Goal: Check status: Check status

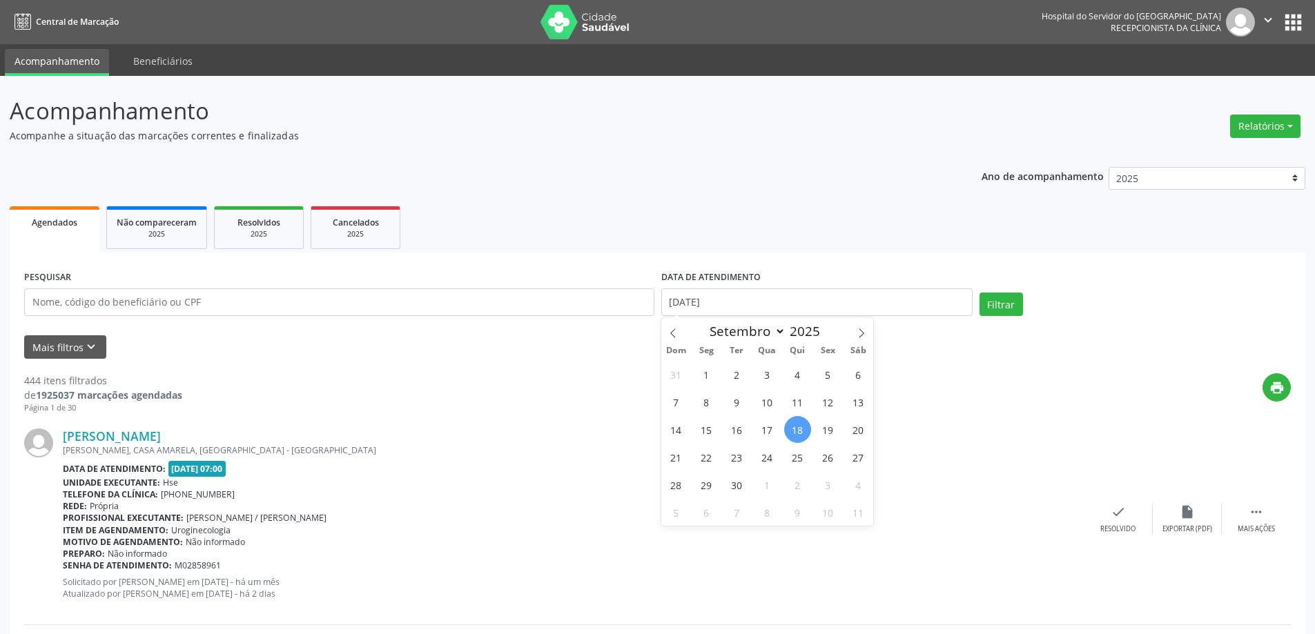
select select "8"
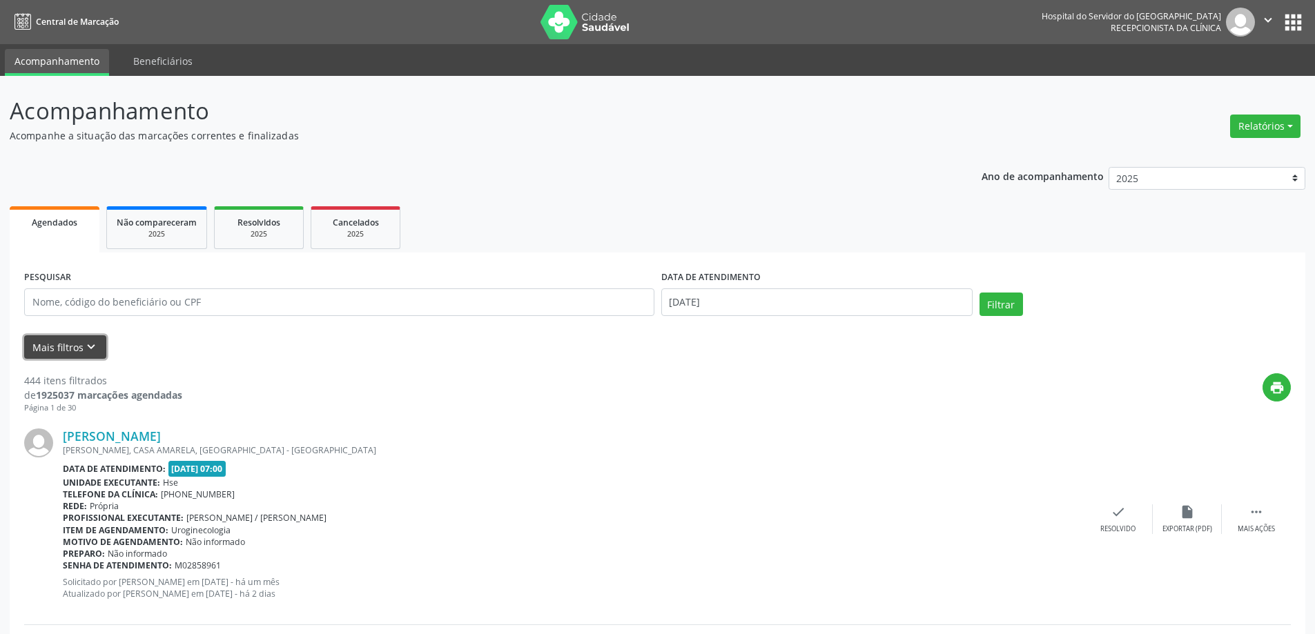
click at [86, 344] on icon "keyboard_arrow_down" at bounding box center [91, 347] width 15 height 15
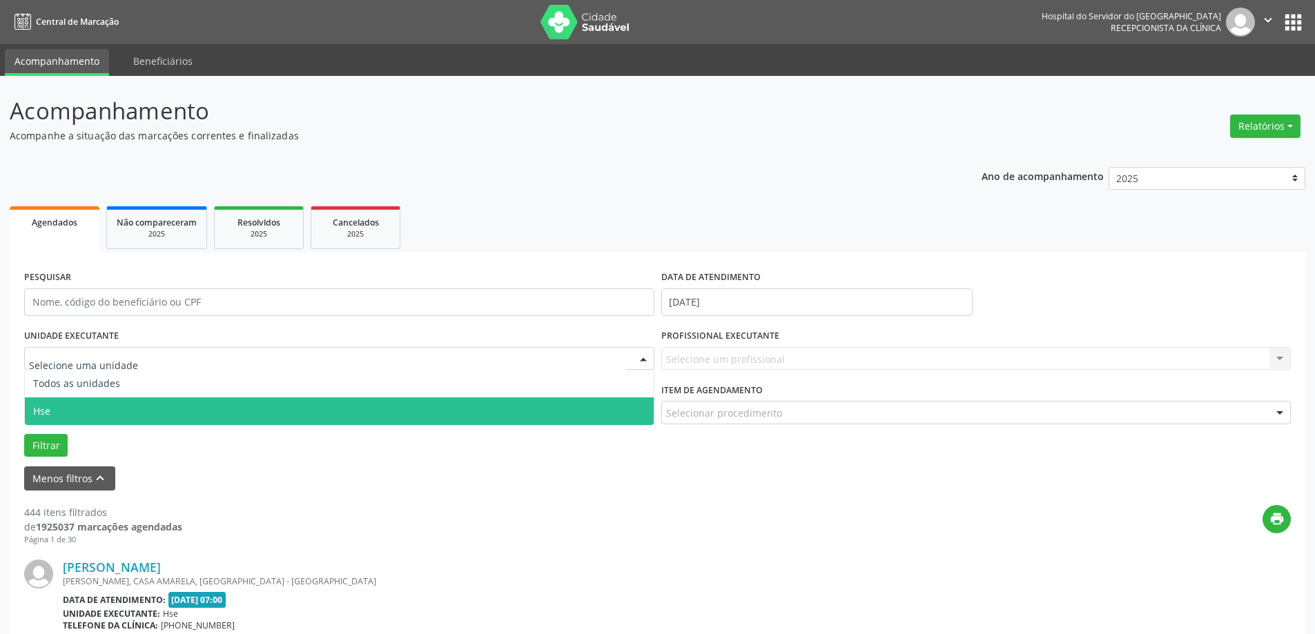
click at [144, 403] on span "Hse" at bounding box center [339, 412] width 629 height 28
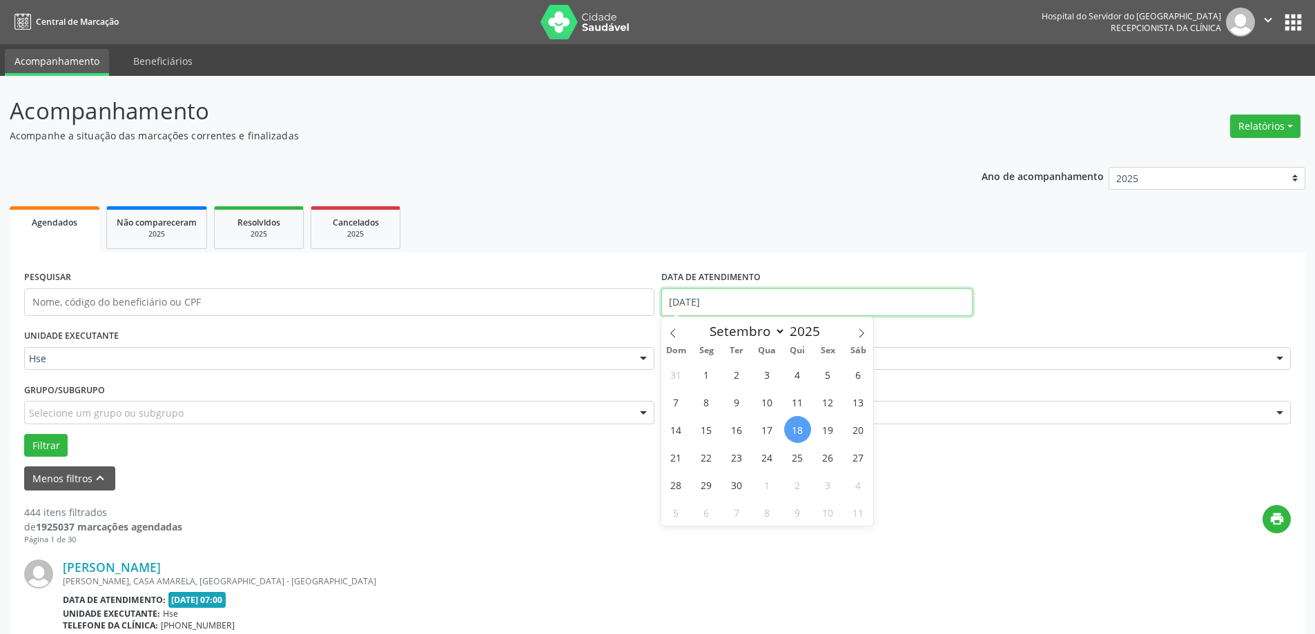
drag, startPoint x: 742, startPoint y: 303, endPoint x: 614, endPoint y: 292, distance: 128.2
click at [614, 292] on div "PESQUISAR DATA DE ATENDIMENTO [DATE]" at bounding box center [658, 296] width 1274 height 59
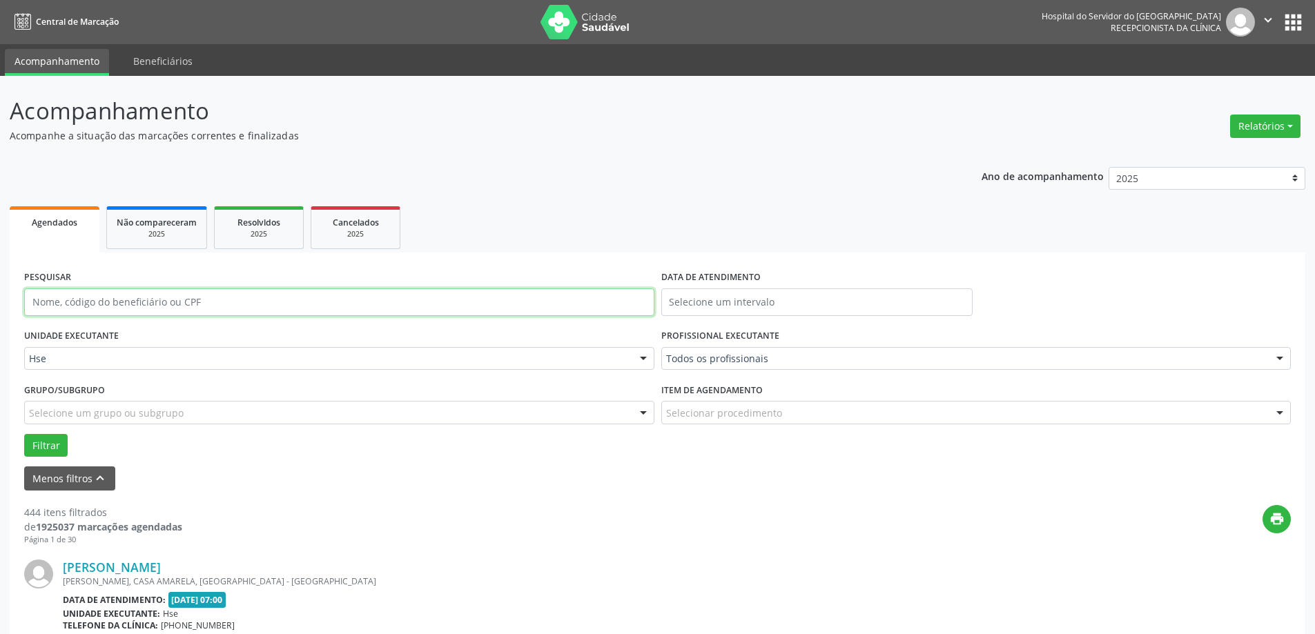
click at [541, 305] on input "text" at bounding box center [339, 303] width 630 height 28
type input "[PERSON_NAME]"
click at [55, 438] on button "Filtrar" at bounding box center [45, 445] width 43 height 23
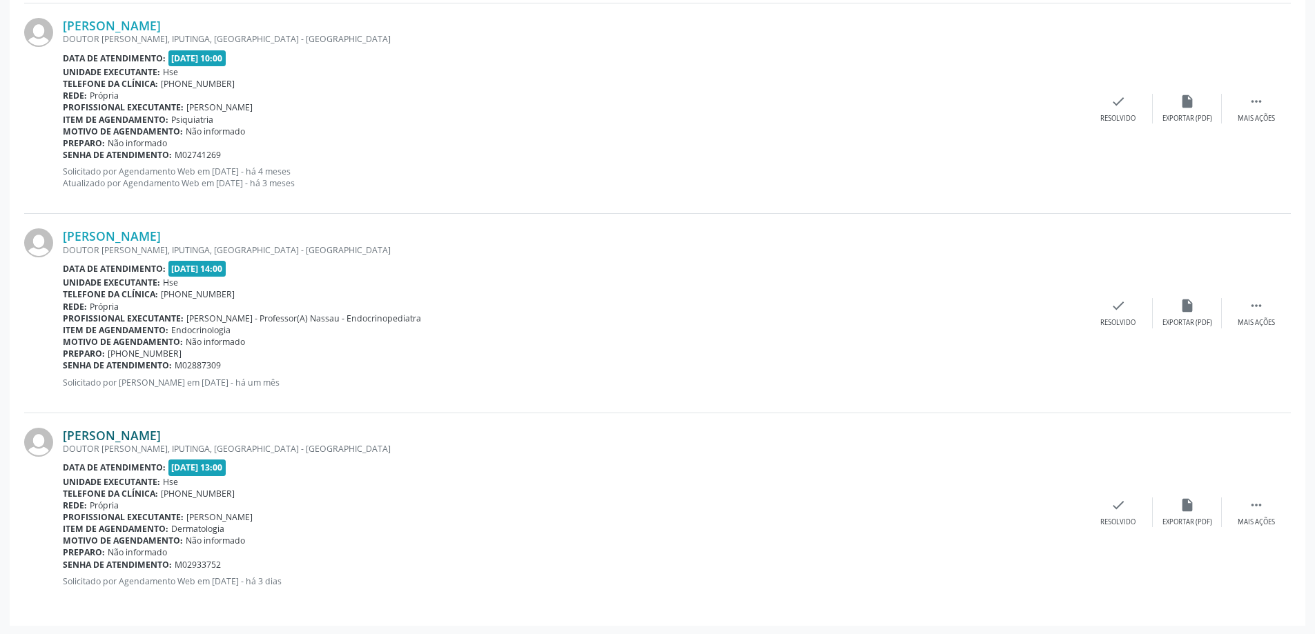
scroll to position [1387, 0]
click at [161, 430] on link "[PERSON_NAME]" at bounding box center [112, 434] width 98 height 15
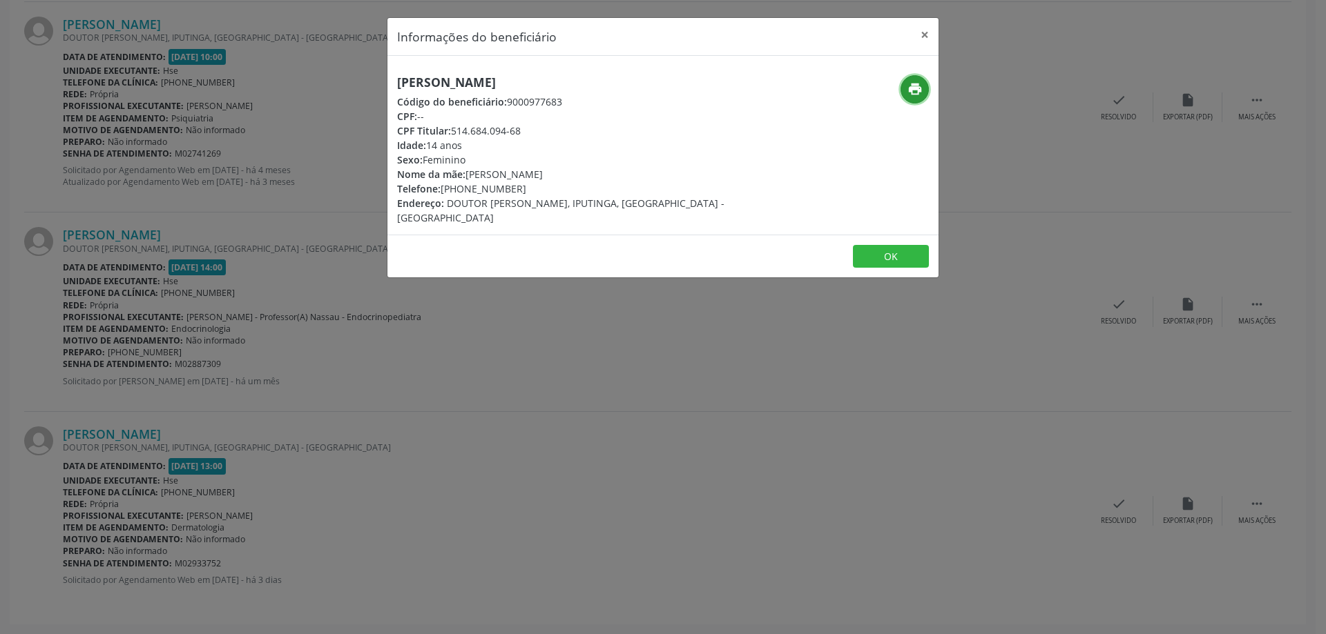
click at [912, 92] on icon "print" at bounding box center [914, 88] width 15 height 15
click at [921, 32] on button "×" at bounding box center [925, 35] width 28 height 34
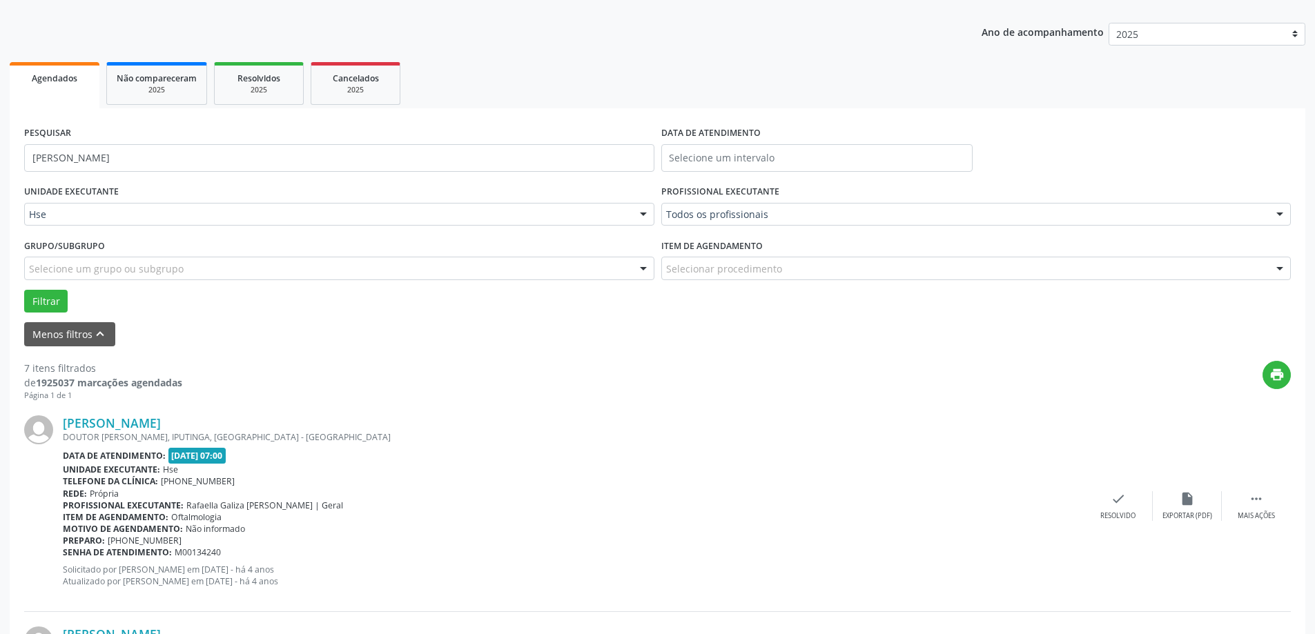
scroll to position [6, 0]
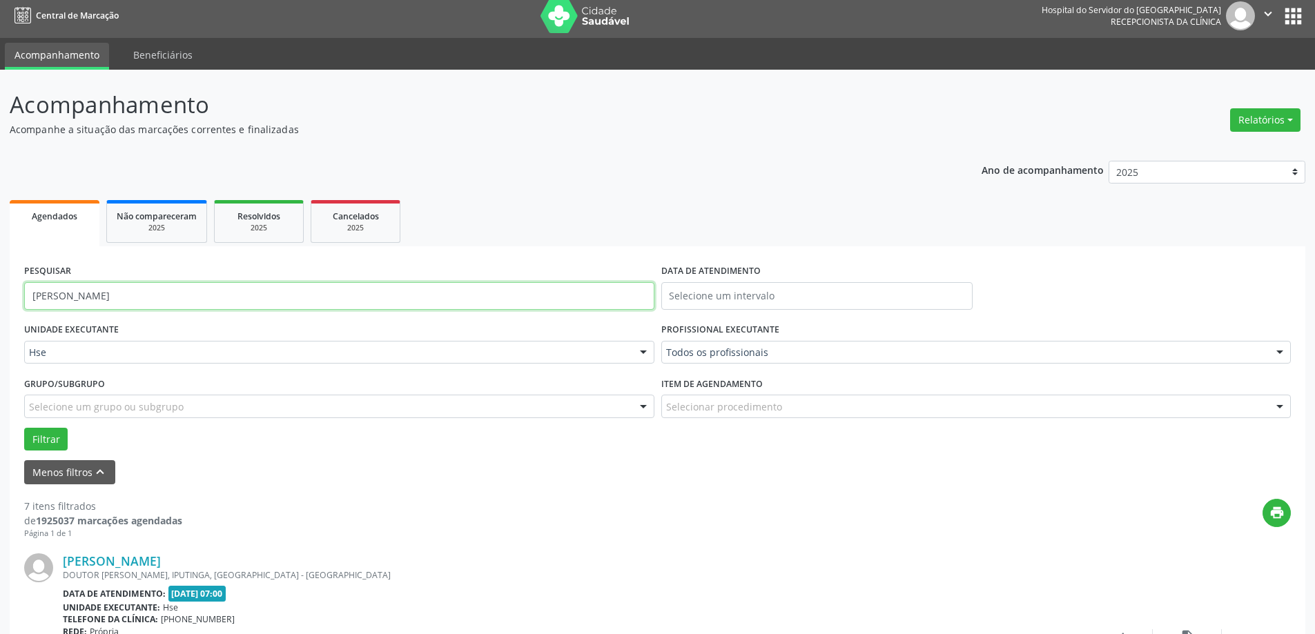
drag, startPoint x: 122, startPoint y: 294, endPoint x: 0, endPoint y: 282, distance: 122.1
click at [58, 440] on button "Filtrar" at bounding box center [45, 439] width 43 height 23
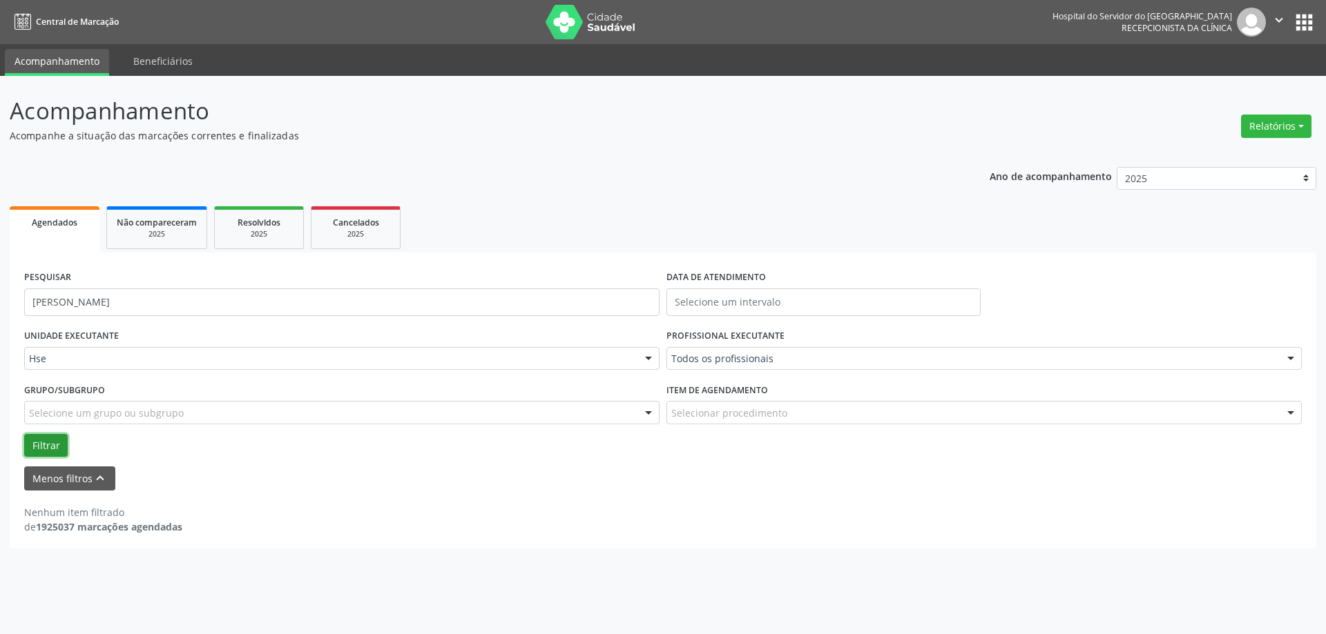
click at [39, 440] on button "Filtrar" at bounding box center [45, 445] width 43 height 23
drag, startPoint x: 172, startPoint y: 302, endPoint x: 102, endPoint y: 295, distance: 70.1
click at [102, 295] on input "[PERSON_NAME]" at bounding box center [341, 303] width 635 height 28
click at [42, 447] on button "Filtrar" at bounding box center [45, 445] width 43 height 23
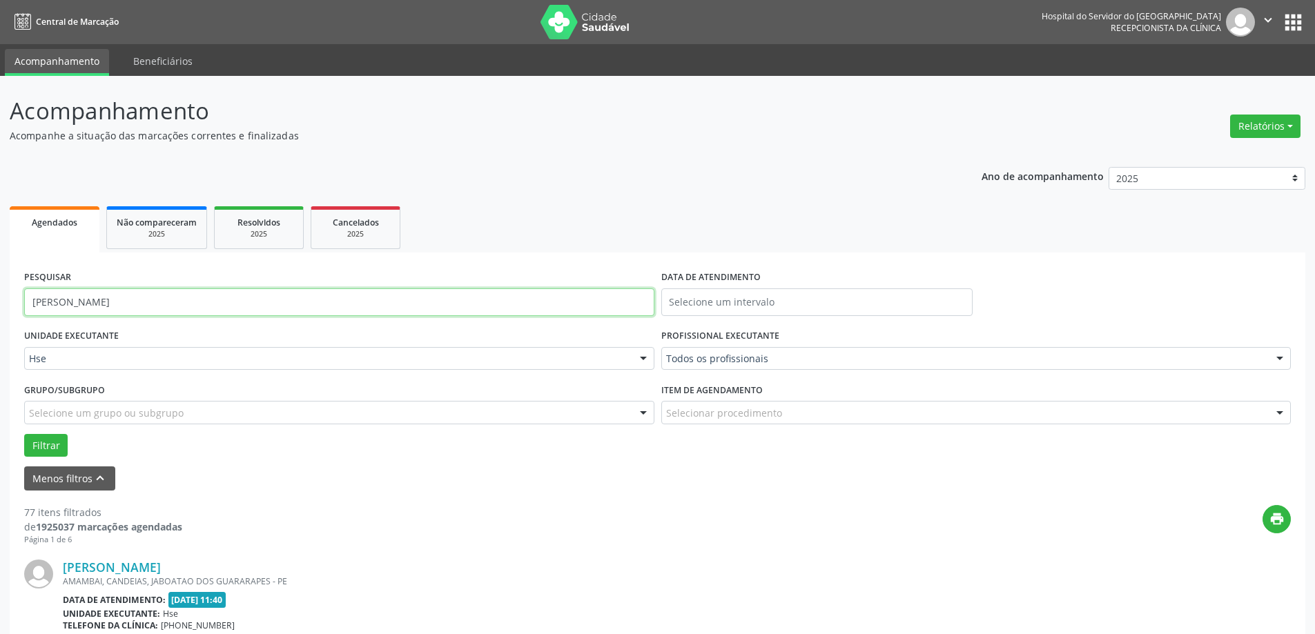
click at [115, 309] on input "[PERSON_NAME]" at bounding box center [339, 303] width 630 height 28
type input "[PERSON_NAME]"
click at [43, 444] on button "Filtrar" at bounding box center [45, 445] width 43 height 23
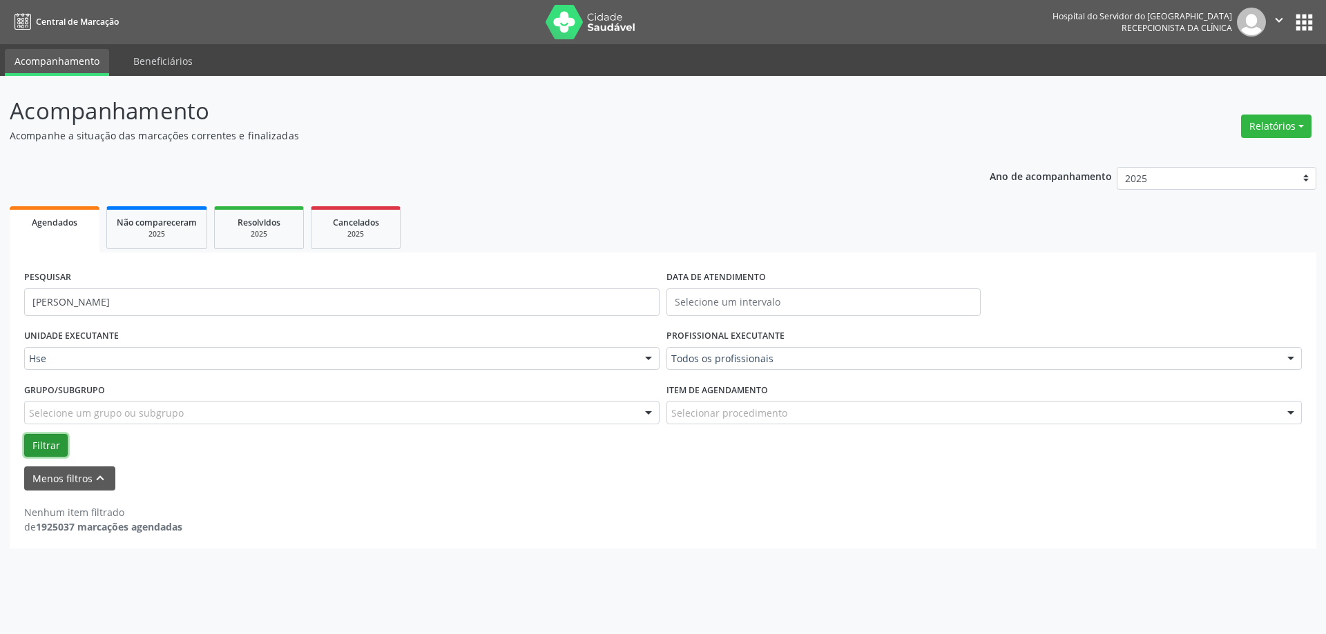
click at [43, 444] on button "Filtrar" at bounding box center [45, 445] width 43 height 23
click at [378, 235] on div "2025" at bounding box center [355, 234] width 69 height 10
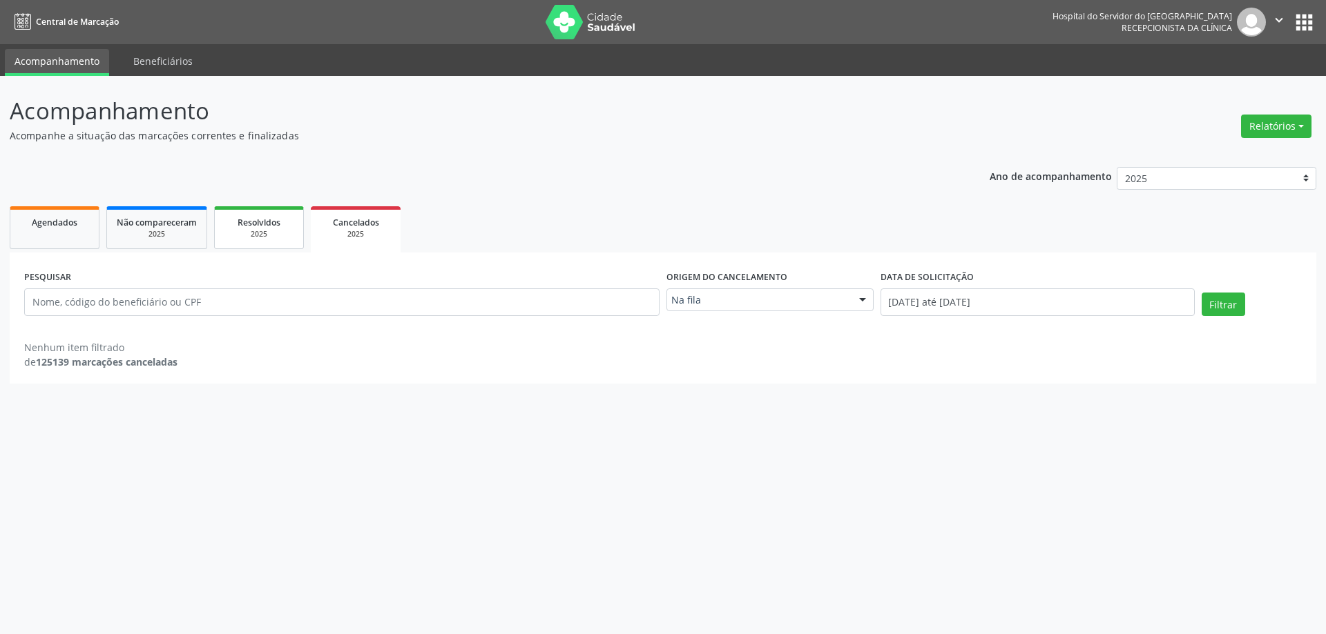
click at [232, 237] on div "2025" at bounding box center [258, 234] width 69 height 10
select select "8"
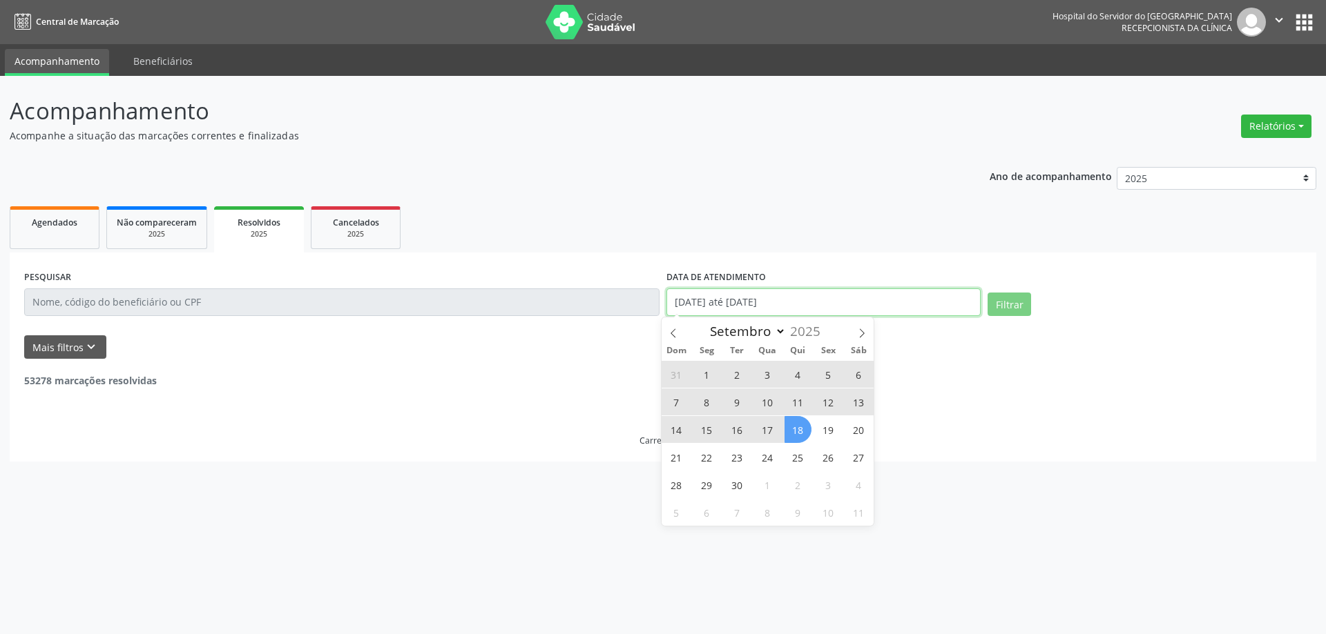
click at [507, 307] on div "PESQUISAR DATA DE ATENDIMENTO [DATE] até [DATE] Filtrar" at bounding box center [663, 296] width 1284 height 59
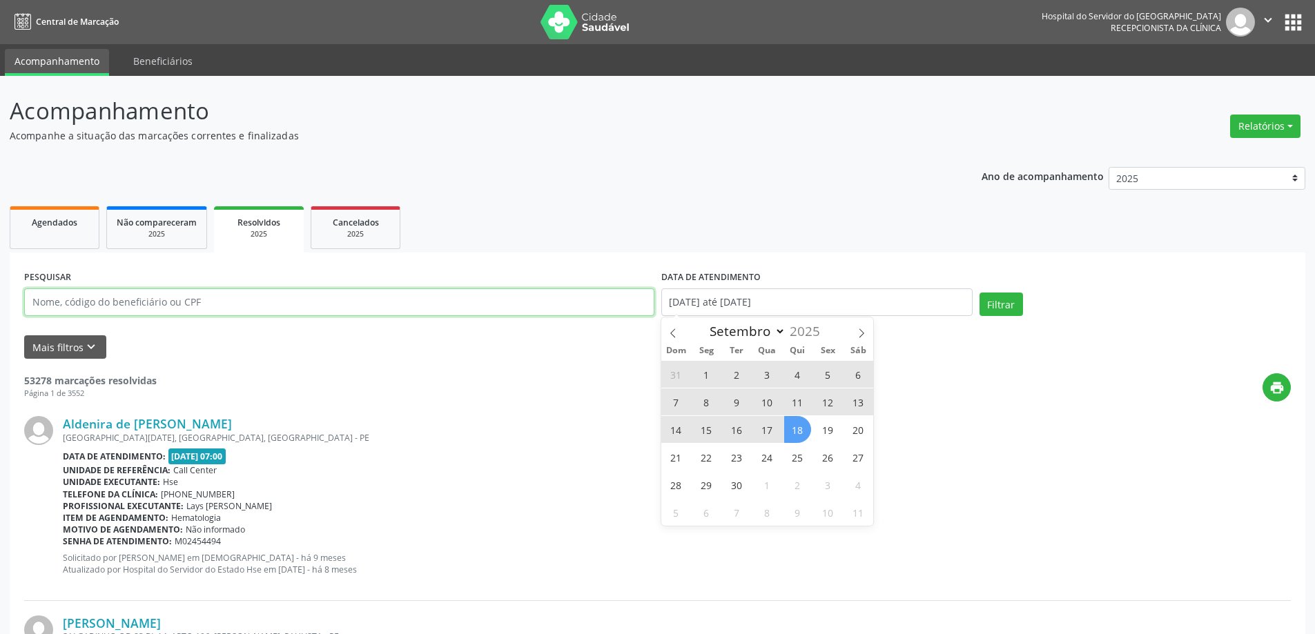
click at [288, 293] on input "text" at bounding box center [339, 303] width 630 height 28
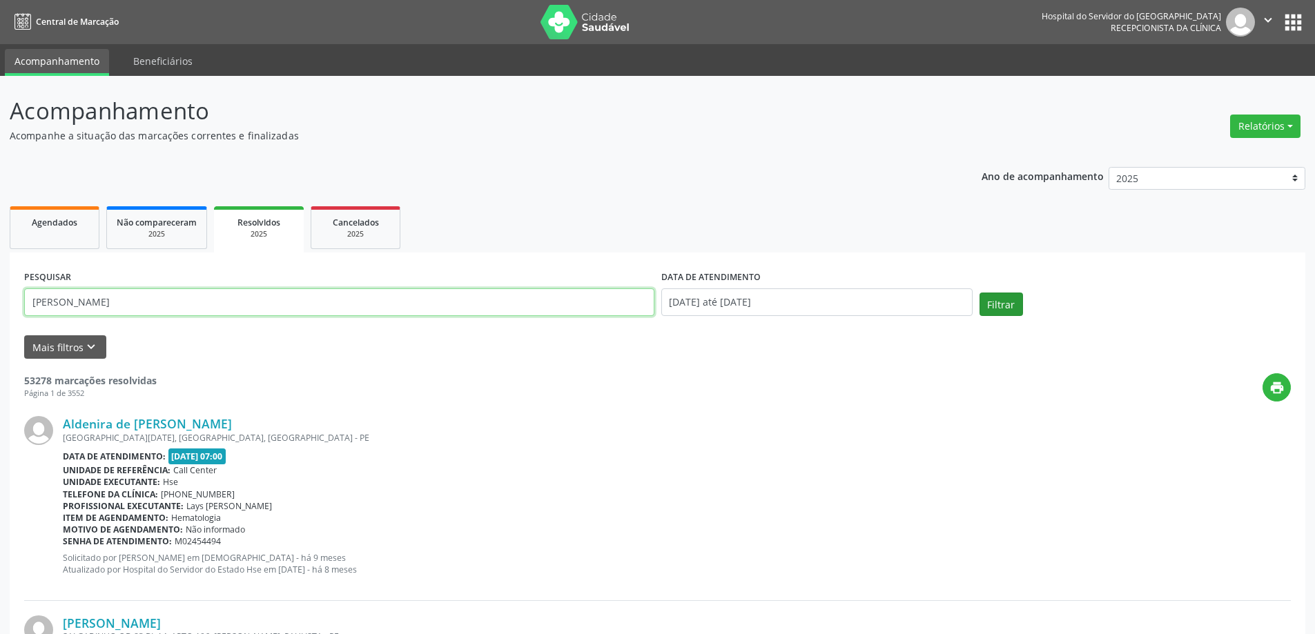
type input "[PERSON_NAME]"
click at [998, 304] on button "Filtrar" at bounding box center [1001, 304] width 43 height 23
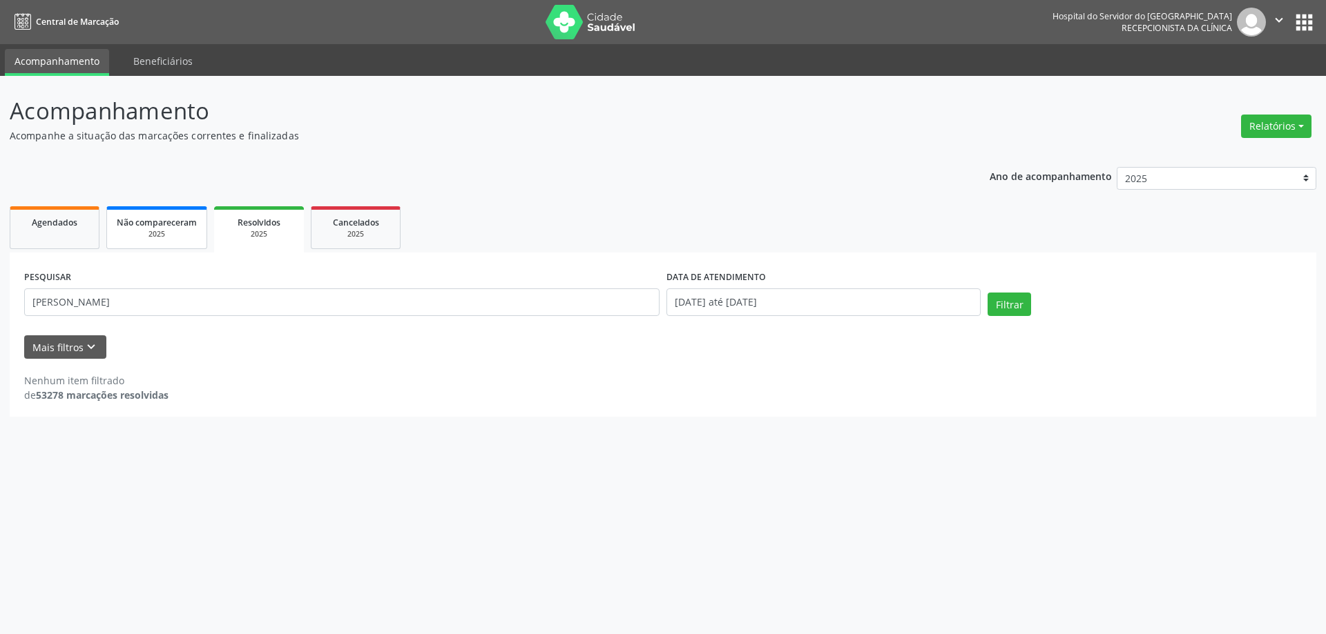
click at [180, 235] on div "2025" at bounding box center [157, 234] width 80 height 10
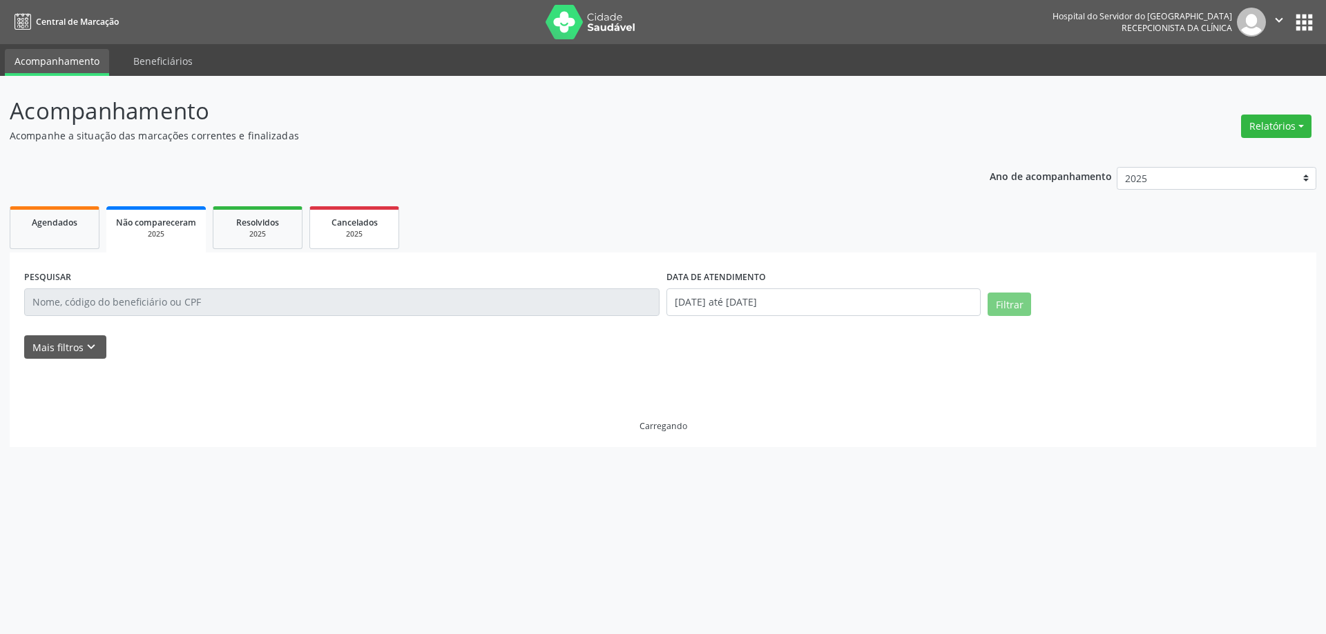
click at [349, 215] on div "Cancelados" at bounding box center [354, 222] width 69 height 14
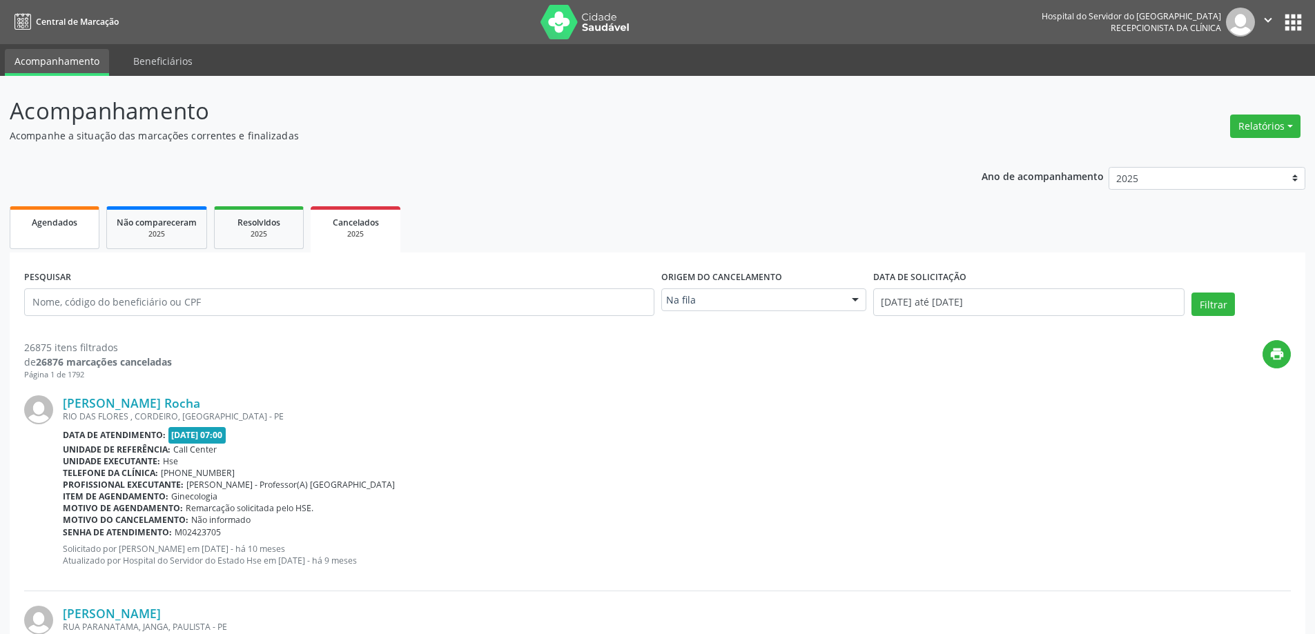
click at [81, 242] on link "Agendados" at bounding box center [55, 227] width 90 height 43
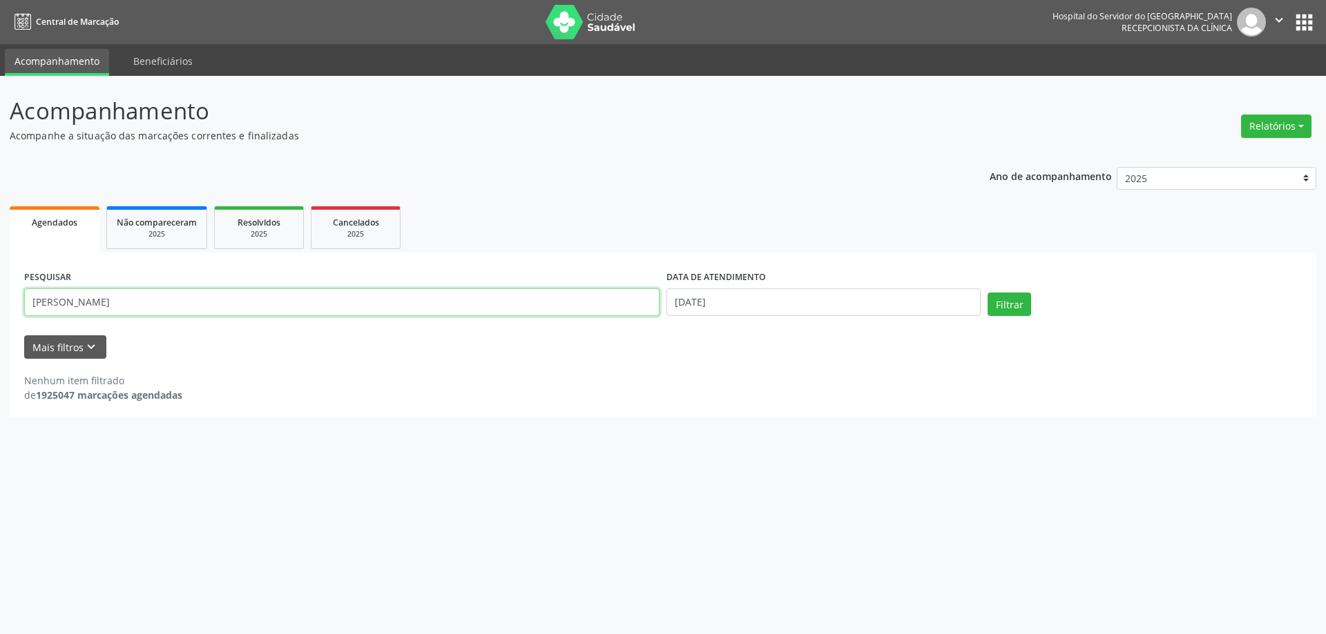
drag, startPoint x: 409, startPoint y: 313, endPoint x: 130, endPoint y: 307, distance: 278.3
click at [130, 307] on input "[PERSON_NAME]" at bounding box center [341, 303] width 635 height 28
type input "[PERSON_NAME]"
click at [951, 296] on input "[DATE]" at bounding box center [823, 303] width 314 height 28
click at [1016, 301] on button "Filtrar" at bounding box center [1008, 304] width 43 height 23
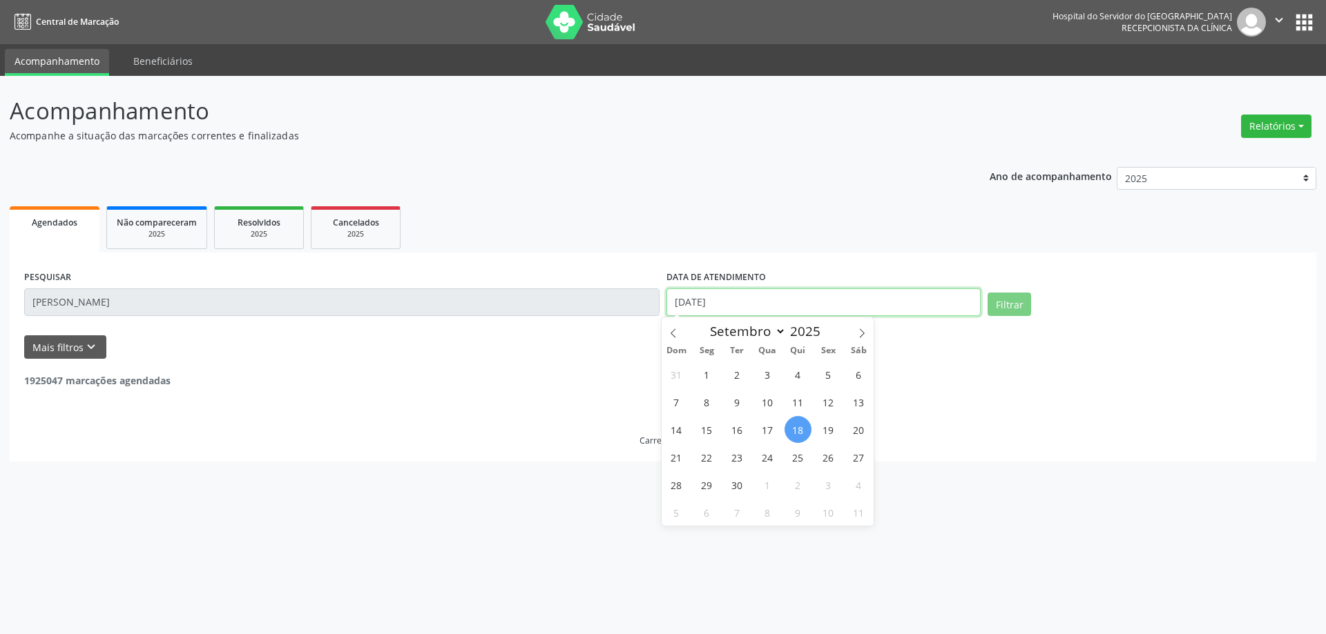
click at [567, 295] on div "PESQUISAR [PERSON_NAME] de me DATA DE ATENDIMENTO [DATE] Filtrar" at bounding box center [663, 296] width 1284 height 59
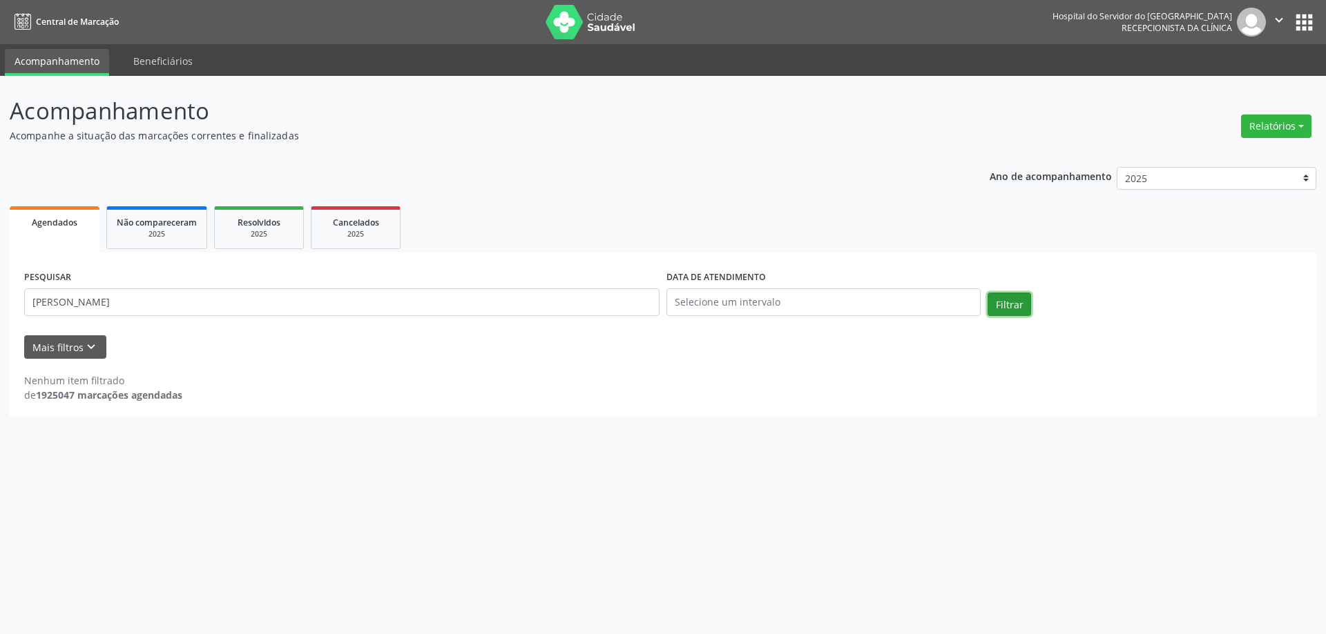
click at [1006, 311] on button "Filtrar" at bounding box center [1008, 304] width 43 height 23
